Goal: Entertainment & Leisure: Consume media (video, audio)

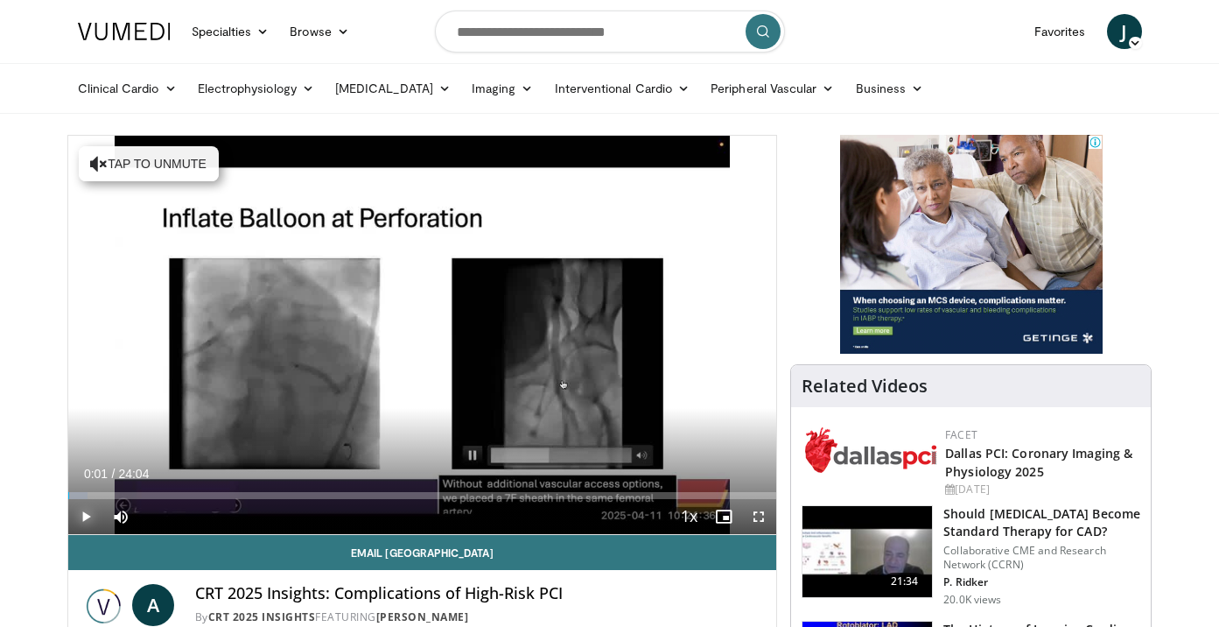
click at [94, 513] on span "Video Player" at bounding box center [85, 516] width 35 height 35
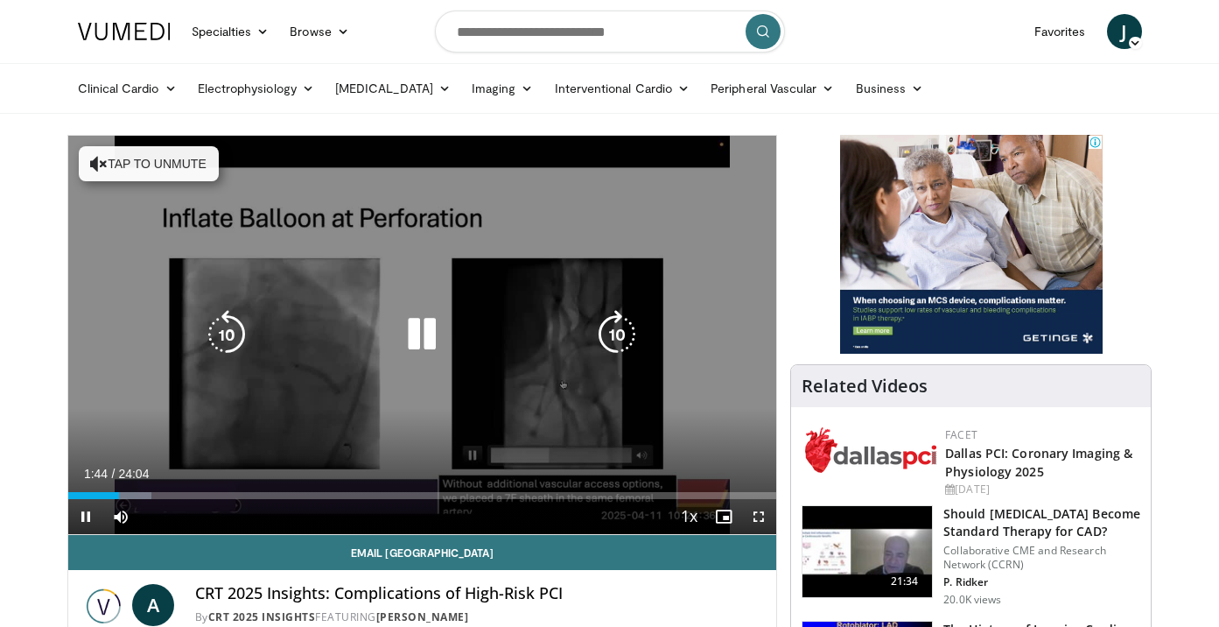
click at [440, 350] on icon "Video Player" at bounding box center [421, 334] width 49 height 49
click at [330, 429] on div "10 seconds Tap to unmute" at bounding box center [422, 335] width 709 height 398
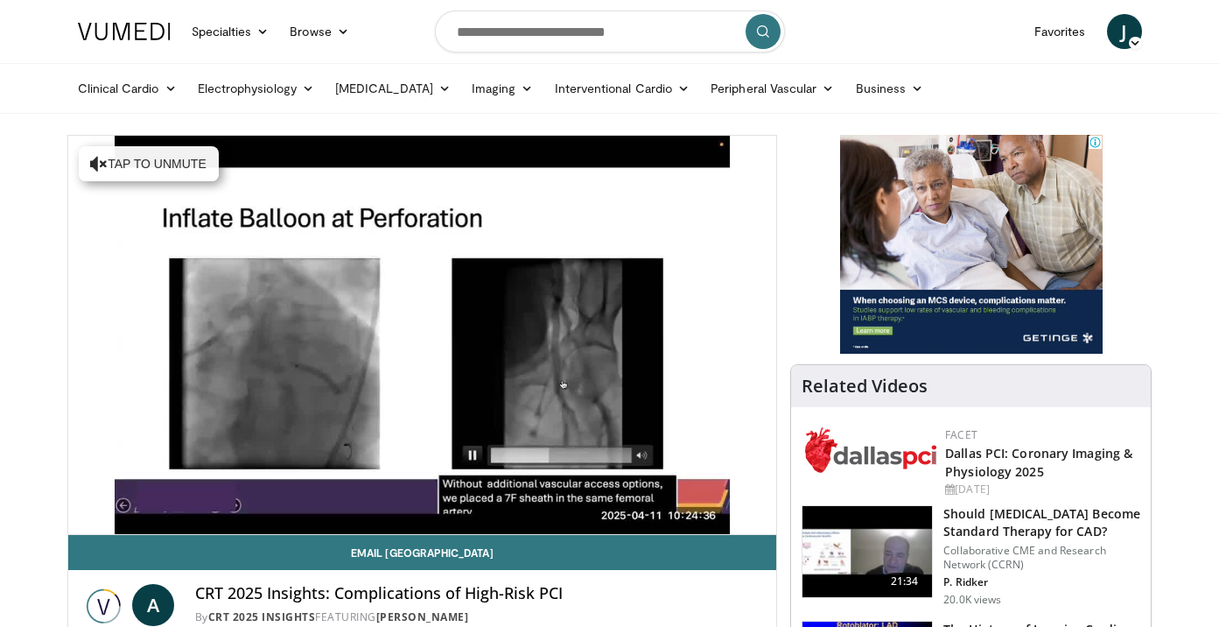
click at [330, 429] on div "10 seconds Tap to unmute" at bounding box center [422, 335] width 709 height 398
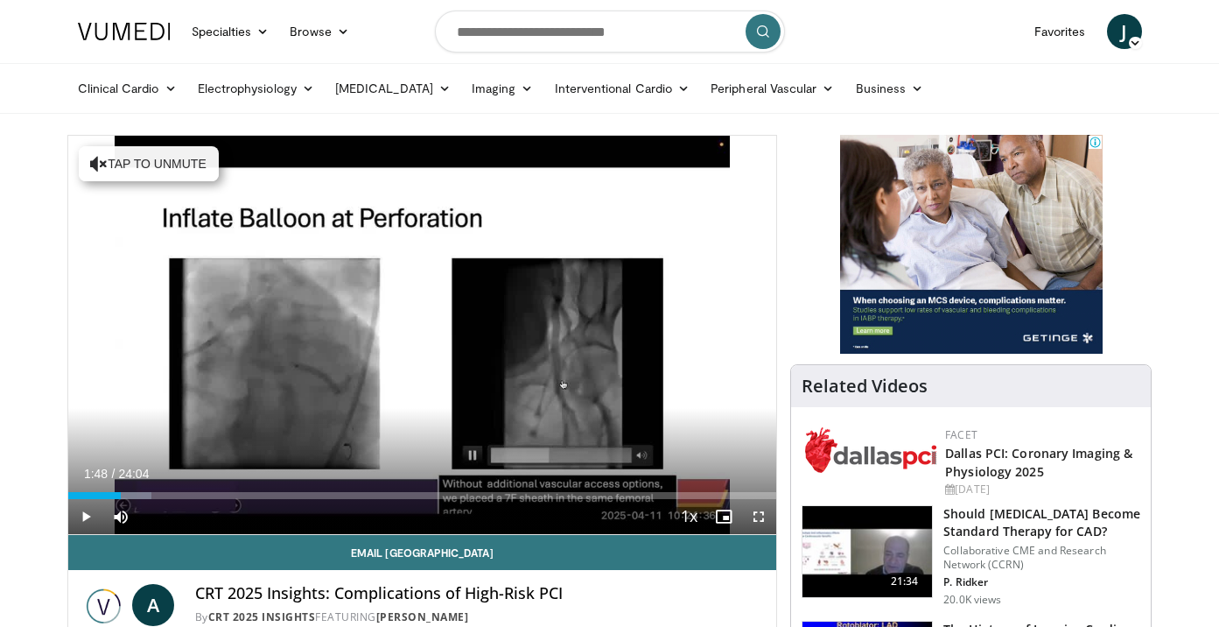
click at [330, 429] on div "10 seconds Tap to unmute" at bounding box center [422, 335] width 709 height 398
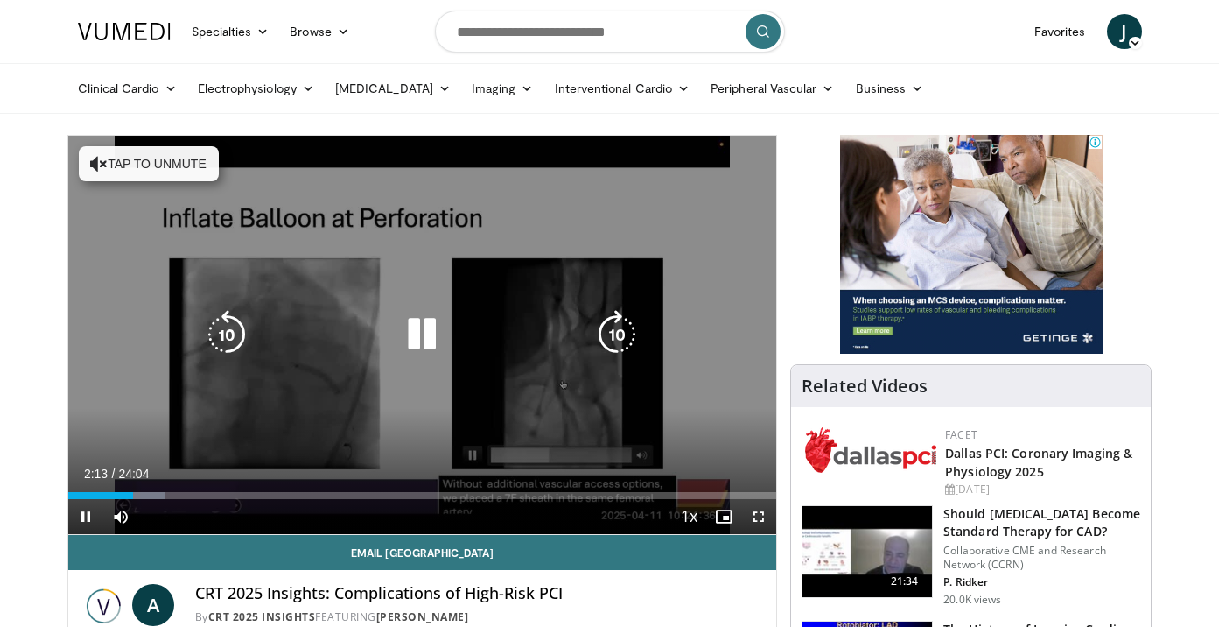
click at [451, 374] on div "10 seconds Tap to unmute" at bounding box center [422, 335] width 709 height 398
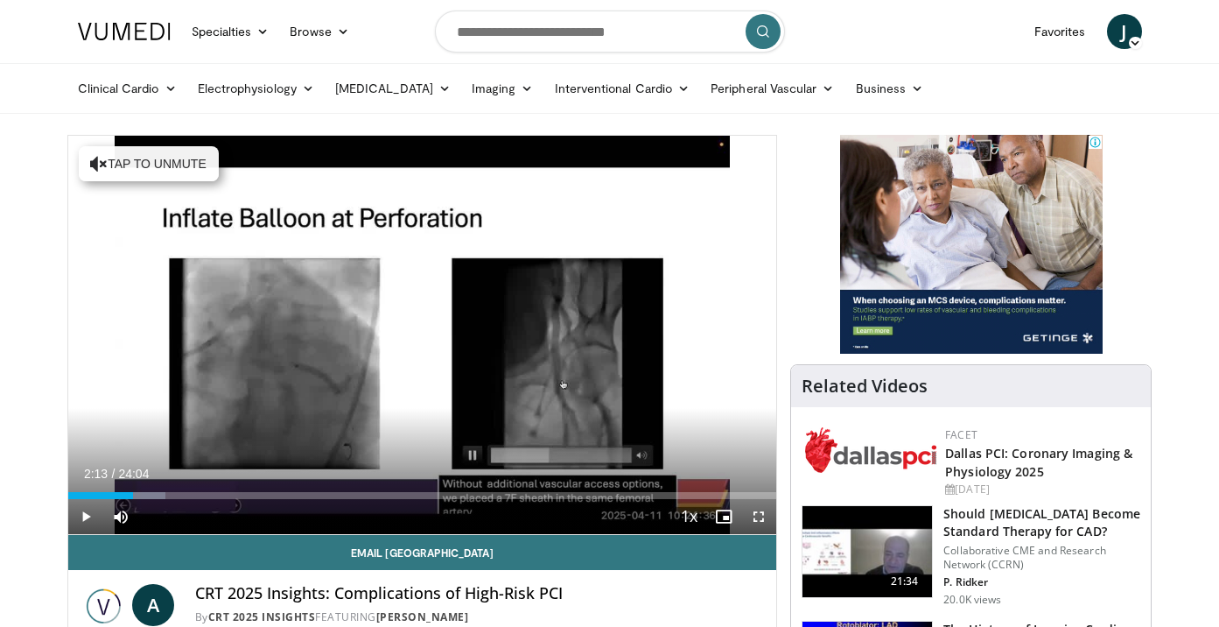
click at [451, 374] on div "10 seconds Tap to unmute" at bounding box center [422, 335] width 709 height 398
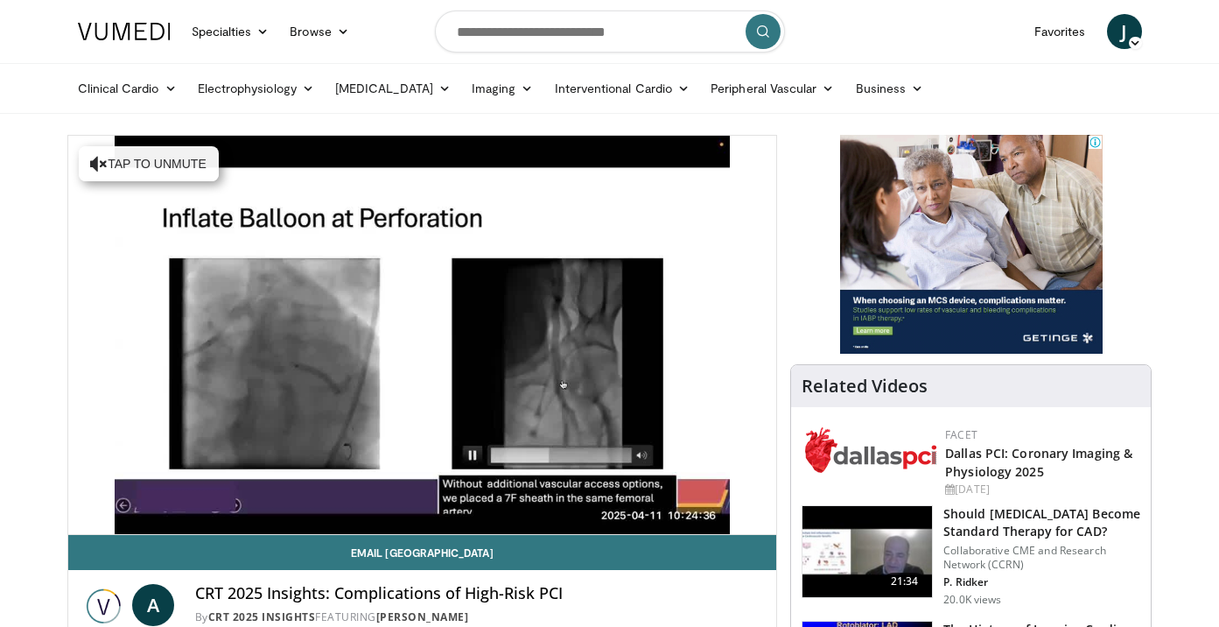
click at [451, 374] on div "10 seconds Tap to unmute" at bounding box center [422, 335] width 709 height 398
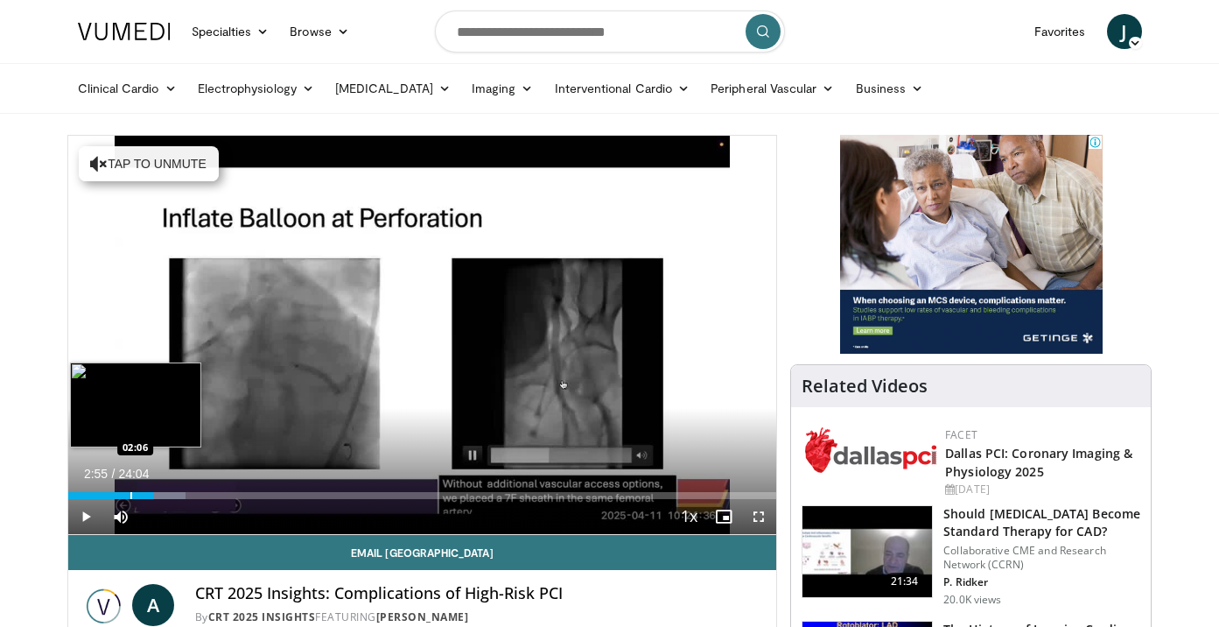
click at [130, 493] on div "Progress Bar" at bounding box center [131, 495] width 2 height 7
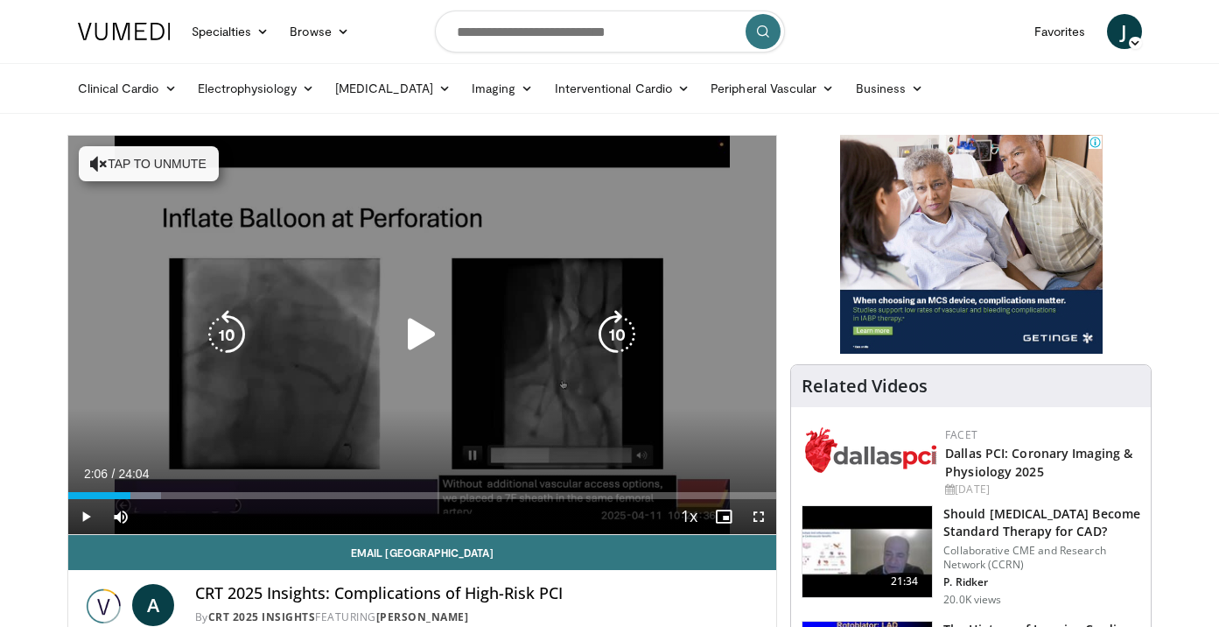
click at [484, 291] on div "10 seconds Tap to unmute" at bounding box center [422, 335] width 709 height 398
click at [470, 347] on div "Video Player" at bounding box center [421, 334] width 425 height 35
click at [422, 342] on icon "Video Player" at bounding box center [421, 334] width 49 height 49
